Goal: Task Accomplishment & Management: Manage account settings

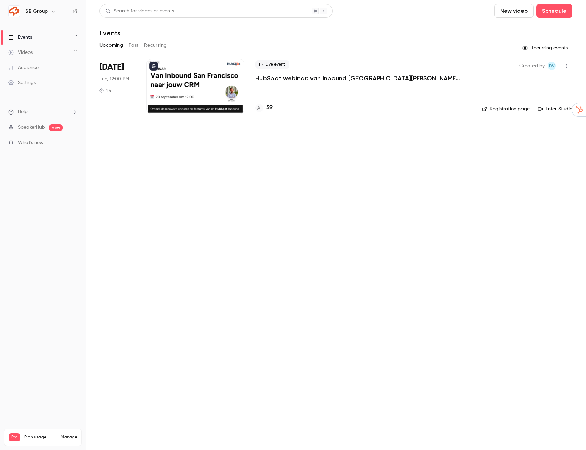
click at [168, 78] on div at bounding box center [196, 86] width 98 height 55
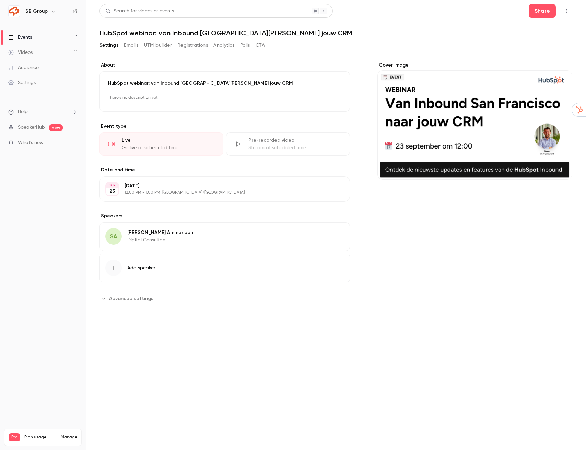
click at [38, 82] on link "Settings" at bounding box center [43, 82] width 86 height 15
